Goal: Use online tool/utility: Utilize a website feature to perform a specific function

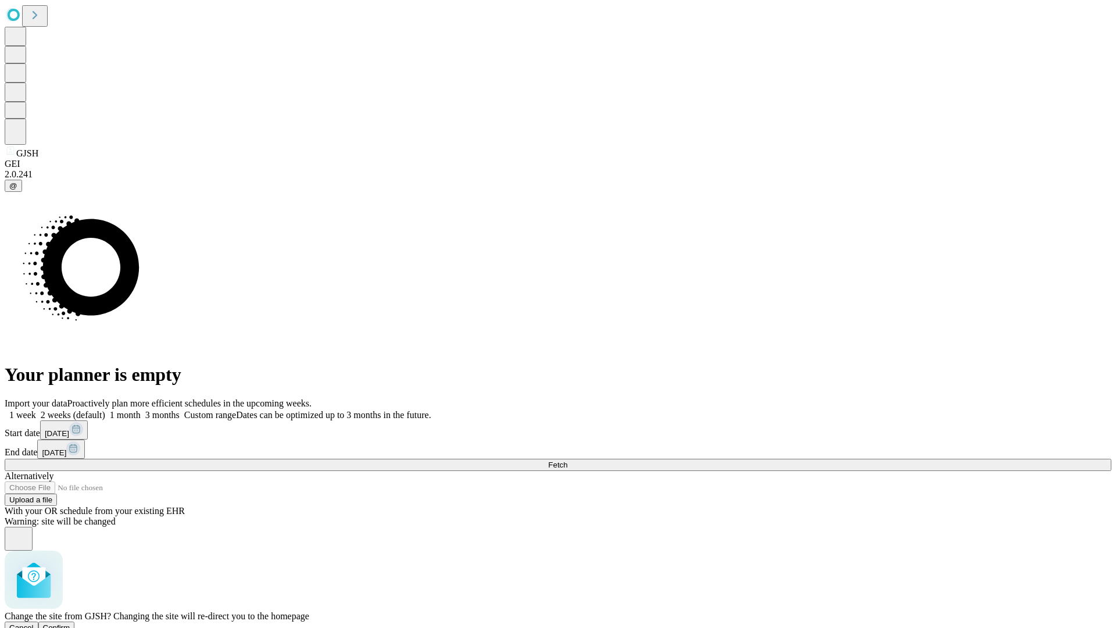
click at [70, 623] on span "Confirm" at bounding box center [56, 627] width 27 height 9
click at [105, 410] on label "2 weeks (default)" at bounding box center [70, 415] width 69 height 10
click at [567, 460] on span "Fetch" at bounding box center [557, 464] width 19 height 9
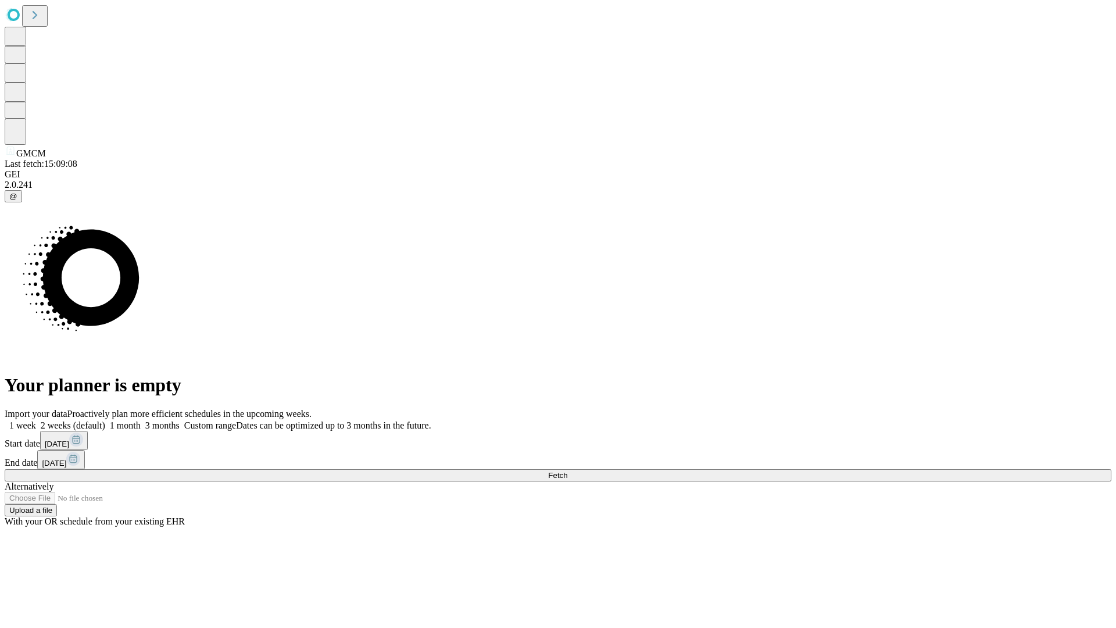
click at [105, 420] on label "2 weeks (default)" at bounding box center [70, 425] width 69 height 10
click at [567, 471] on span "Fetch" at bounding box center [557, 475] width 19 height 9
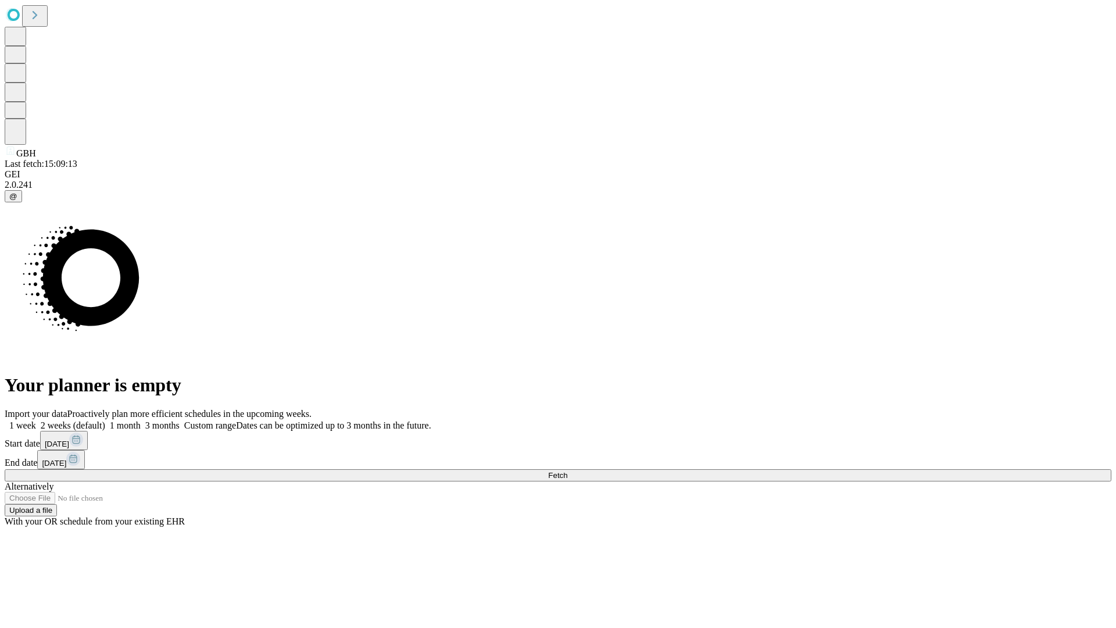
click at [105, 420] on label "2 weeks (default)" at bounding box center [70, 425] width 69 height 10
click at [567, 471] on span "Fetch" at bounding box center [557, 475] width 19 height 9
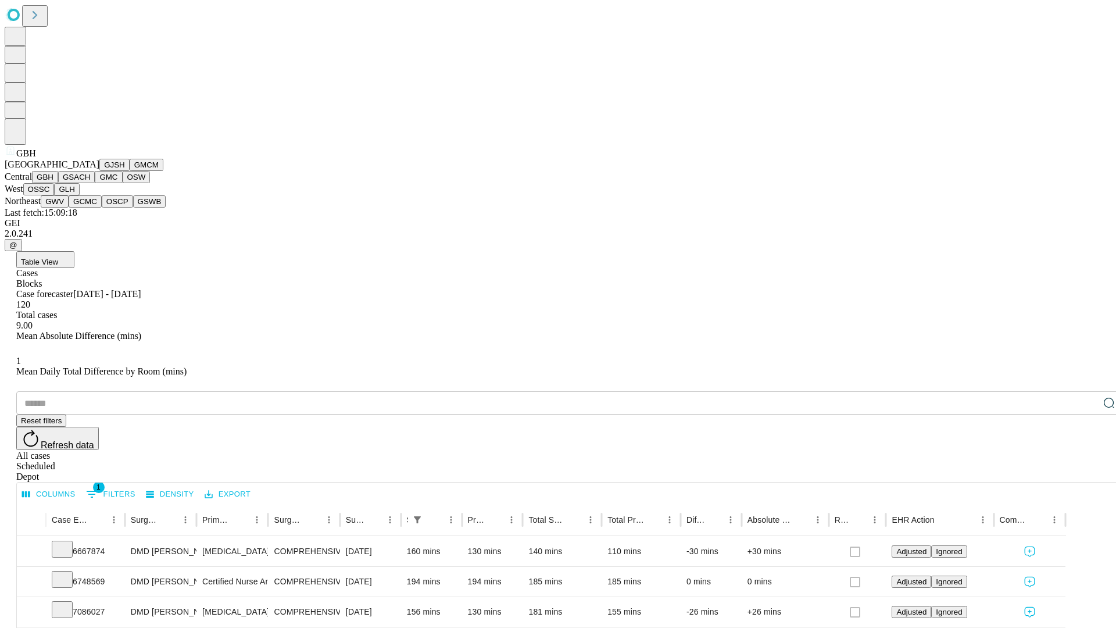
click at [90, 183] on button "GSACH" at bounding box center [76, 177] width 37 height 12
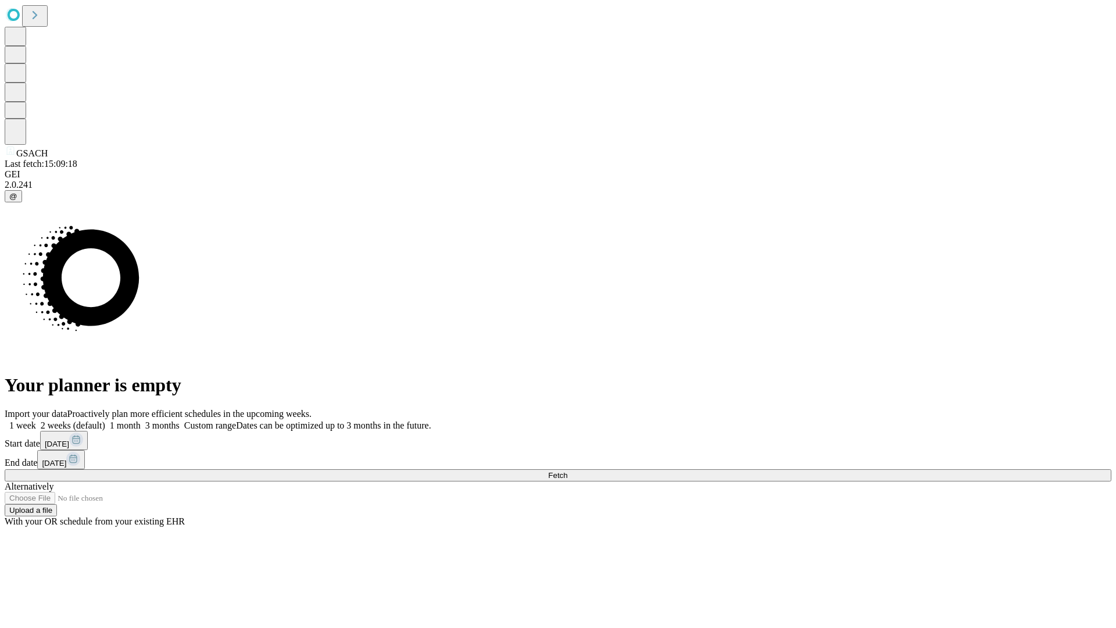
click at [105, 420] on label "2 weeks (default)" at bounding box center [70, 425] width 69 height 10
click at [567, 471] on span "Fetch" at bounding box center [557, 475] width 19 height 9
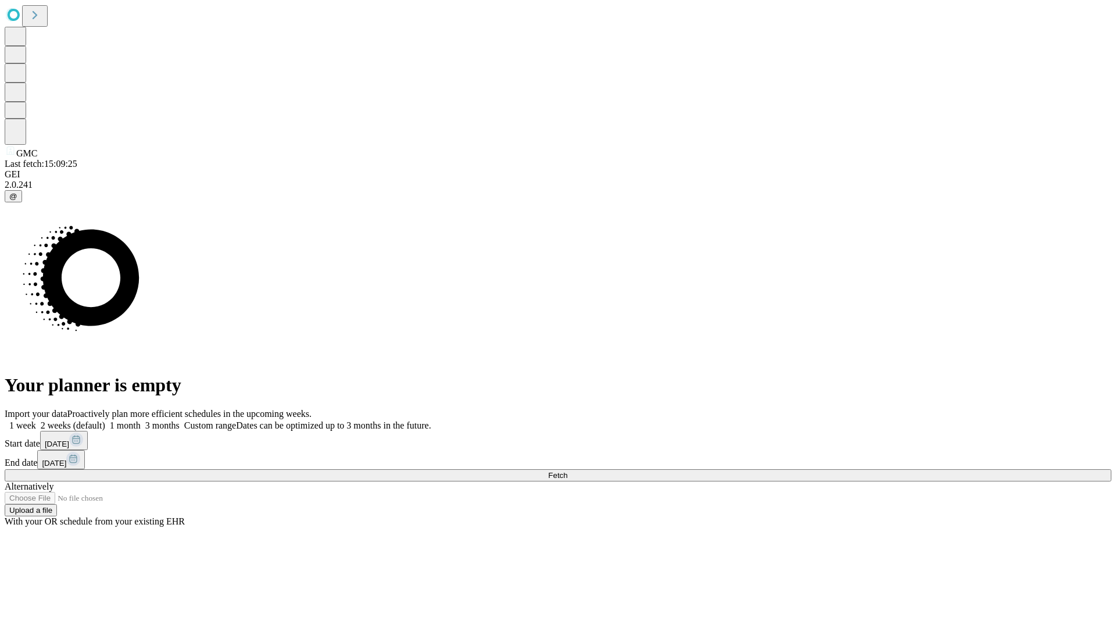
click at [567, 471] on span "Fetch" at bounding box center [557, 475] width 19 height 9
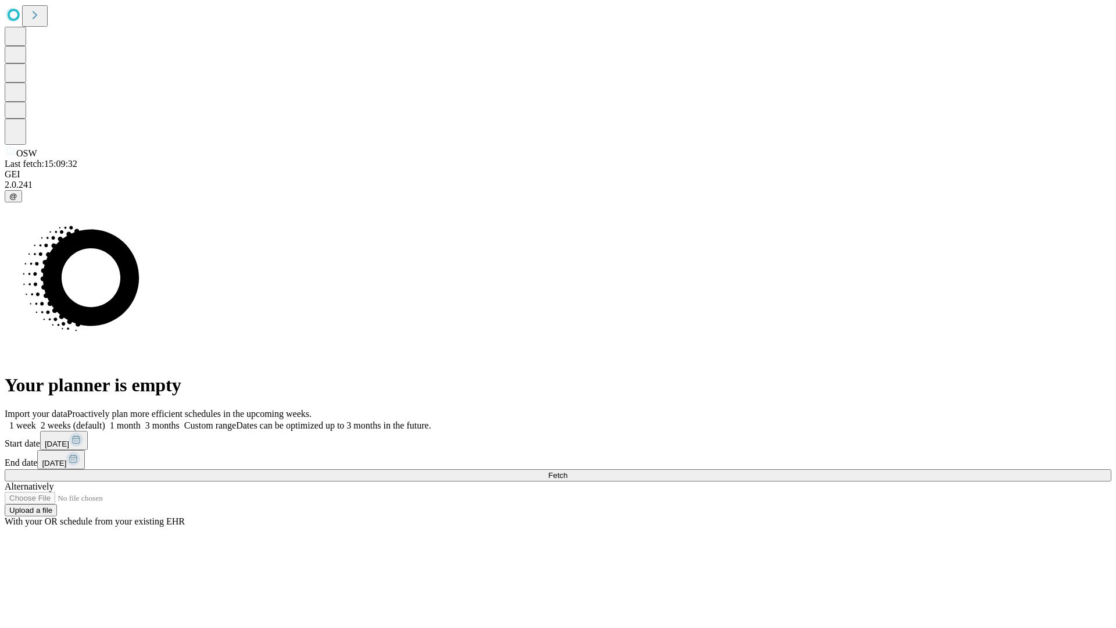
click at [105, 420] on label "2 weeks (default)" at bounding box center [70, 425] width 69 height 10
click at [567, 471] on span "Fetch" at bounding box center [557, 475] width 19 height 9
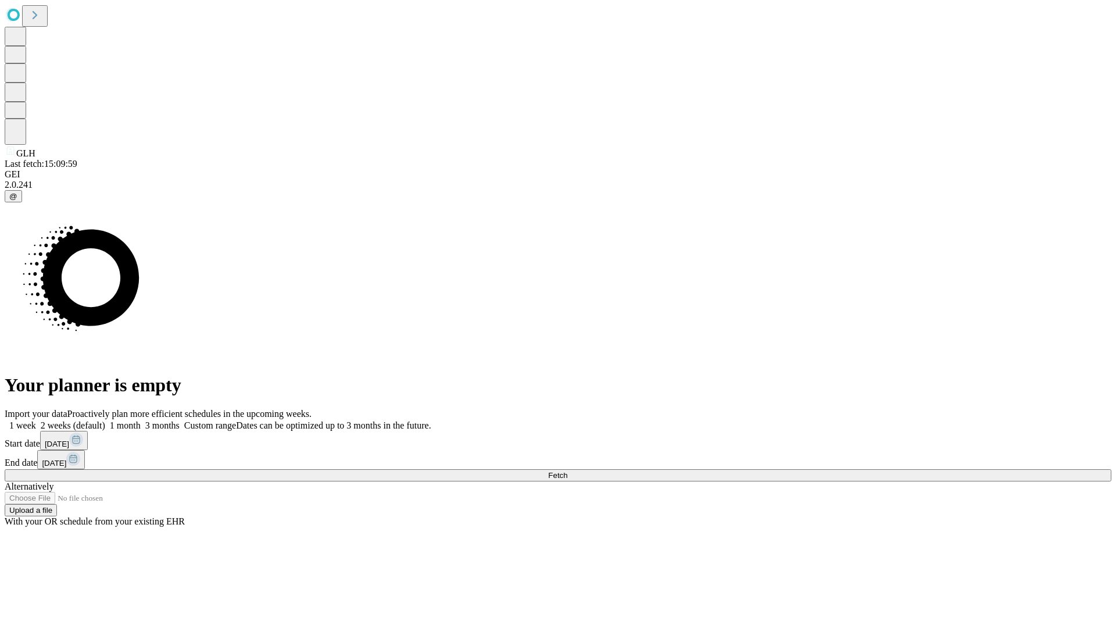
click at [567, 471] on span "Fetch" at bounding box center [557, 475] width 19 height 9
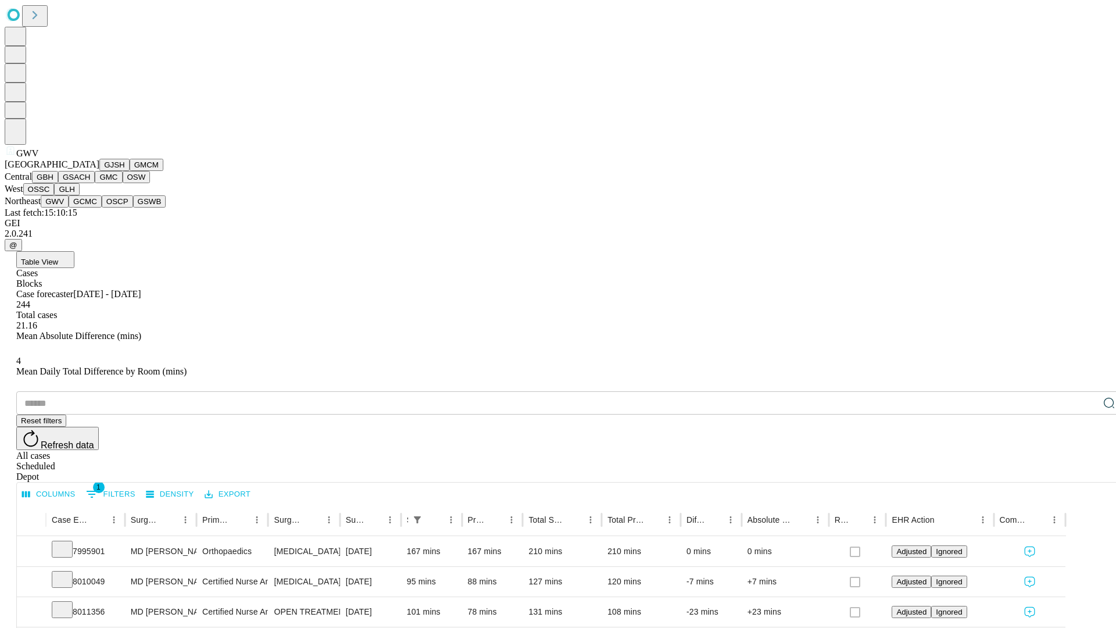
click at [90, 207] on button "GCMC" at bounding box center [85, 201] width 33 height 12
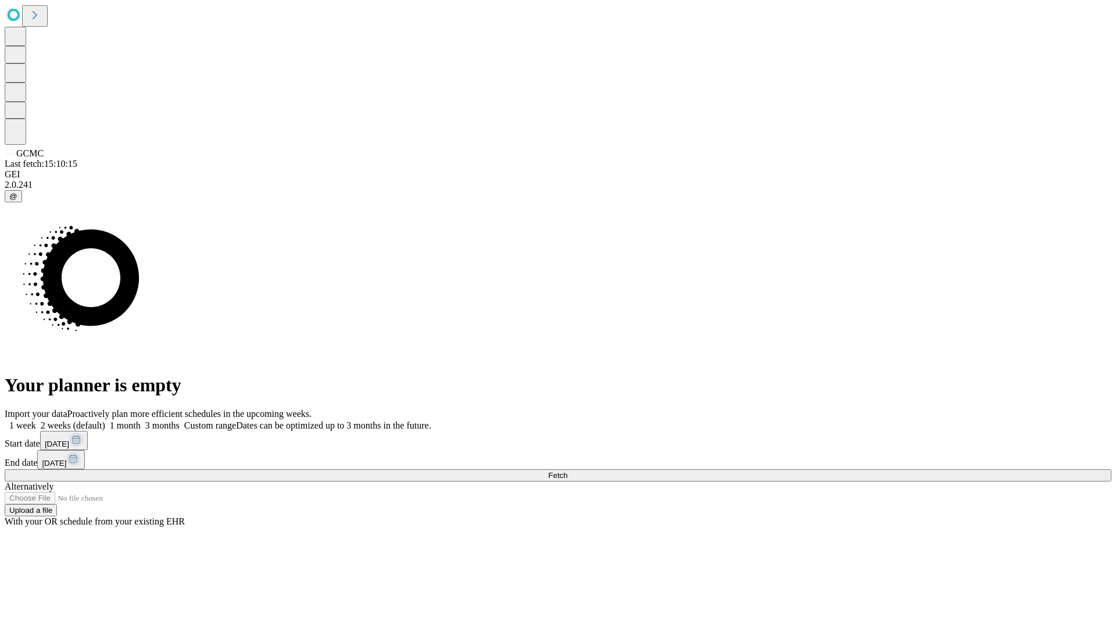
click at [105, 420] on label "2 weeks (default)" at bounding box center [70, 425] width 69 height 10
click at [567, 471] on span "Fetch" at bounding box center [557, 475] width 19 height 9
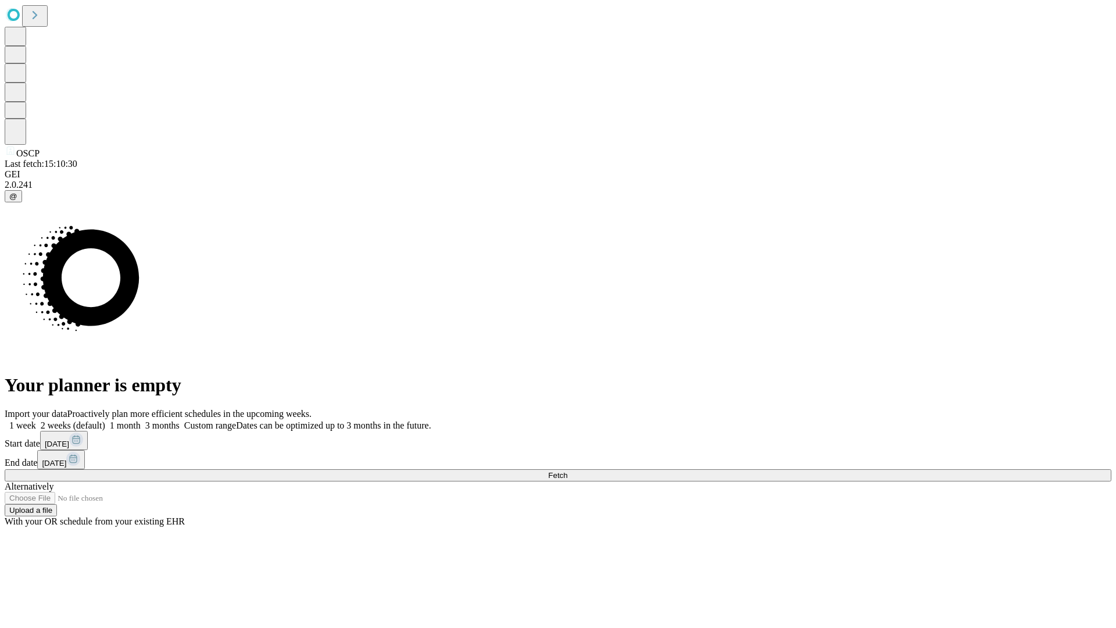
click at [567, 471] on span "Fetch" at bounding box center [557, 475] width 19 height 9
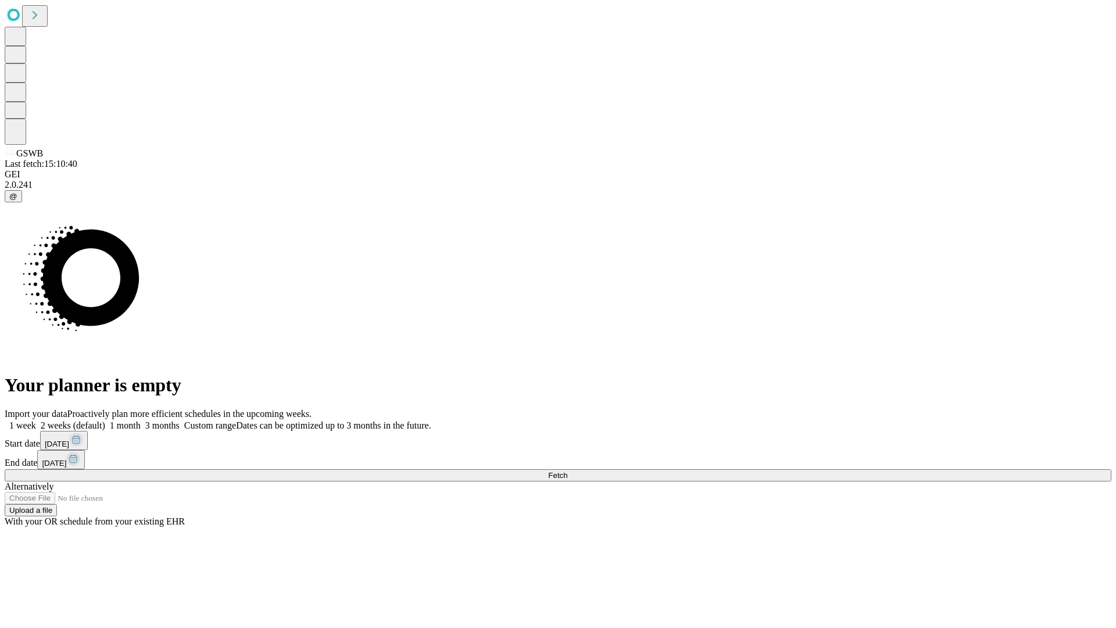
click at [105, 420] on label "2 weeks (default)" at bounding box center [70, 425] width 69 height 10
click at [567, 471] on span "Fetch" at bounding box center [557, 475] width 19 height 9
